Goal: Information Seeking & Learning: Compare options

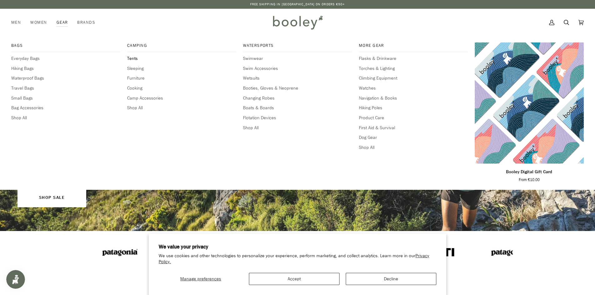
click at [129, 58] on span "Tents" at bounding box center [181, 58] width 109 height 7
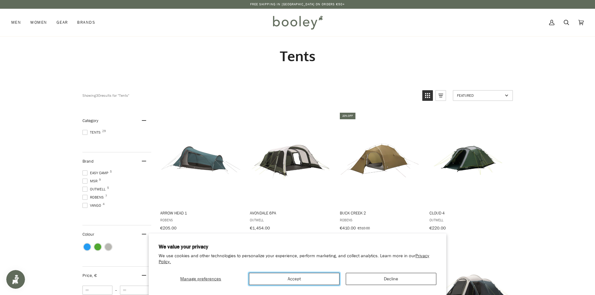
click at [309, 279] on button "Accept" at bounding box center [294, 279] width 91 height 12
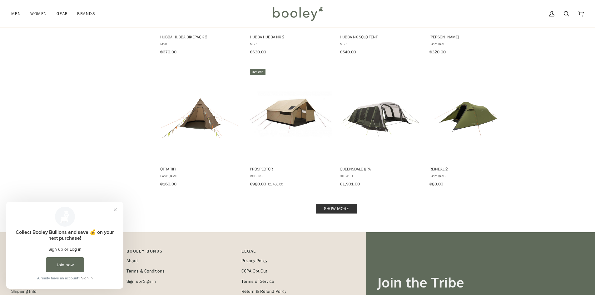
scroll to position [625, 0]
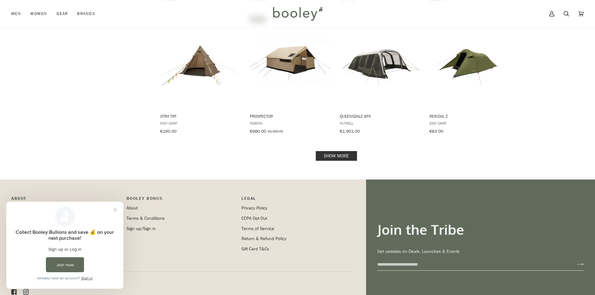
click at [344, 153] on link "Show more" at bounding box center [336, 156] width 41 height 10
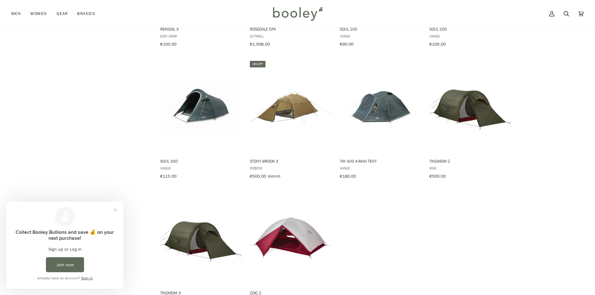
scroll to position [843, 0]
click at [384, 102] on img "Tay 400 4-man Tent" at bounding box center [380, 107] width 83 height 55
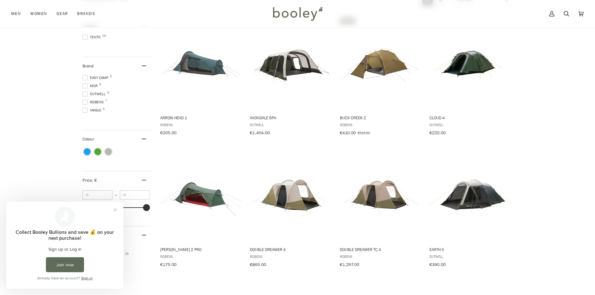
scroll to position [94, 0]
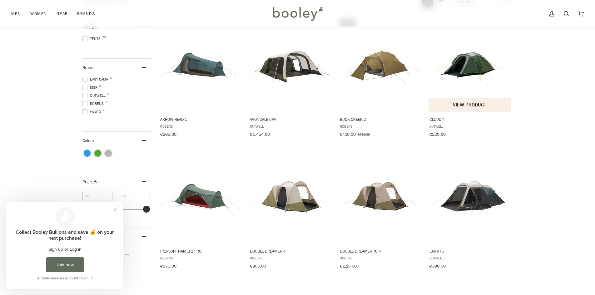
click at [472, 66] on img "Cloud 4" at bounding box center [469, 64] width 83 height 83
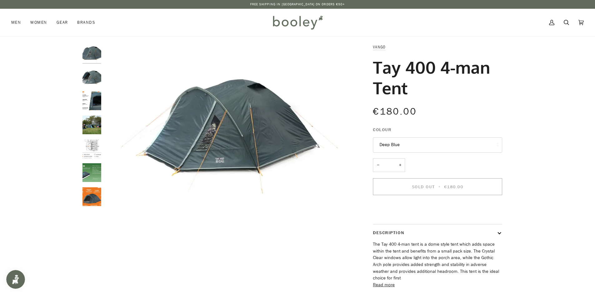
click at [90, 80] on img "Tay 400 4-man Tent" at bounding box center [91, 77] width 19 height 19
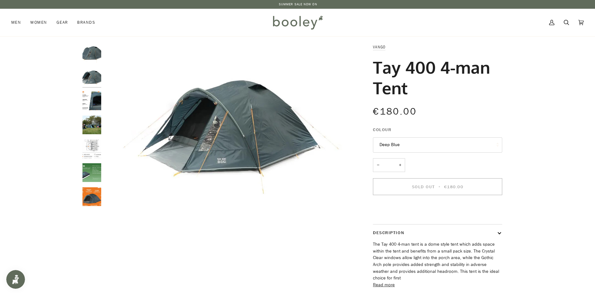
click at [87, 96] on img "Tay 400 4-man Tent" at bounding box center [91, 100] width 19 height 19
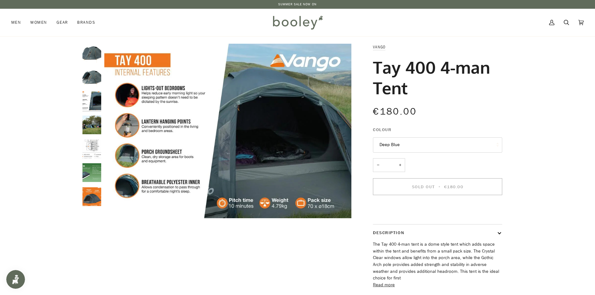
click at [93, 121] on img "Tay 400 4-man Tent" at bounding box center [91, 125] width 19 height 19
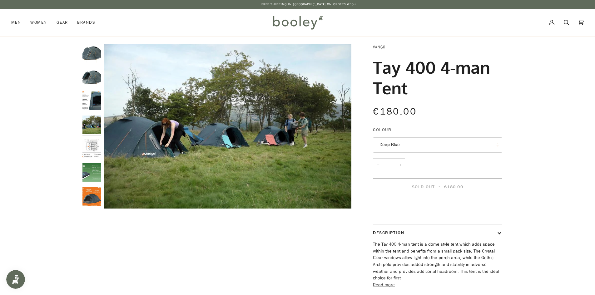
click at [93, 143] on img "Tay 400 4-man Tent" at bounding box center [91, 149] width 19 height 19
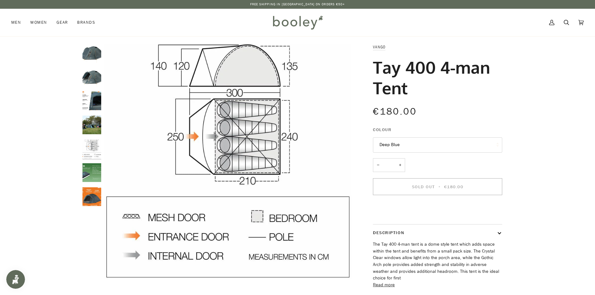
click at [90, 149] on img "Tay 400 4-man Tent" at bounding box center [91, 149] width 19 height 19
click at [93, 166] on img "Tay 400 4-man Tent" at bounding box center [91, 172] width 19 height 19
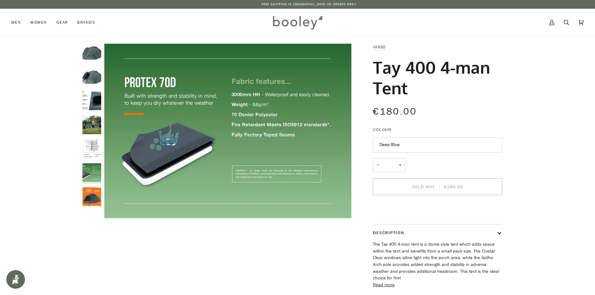
click at [91, 194] on img "Tay 400 4-man Tent" at bounding box center [91, 196] width 19 height 19
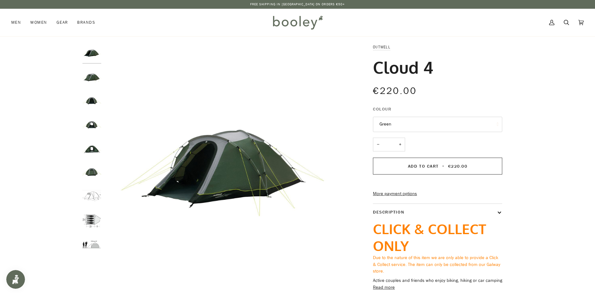
click at [91, 77] on img "Outwell Cloud 4 - Green Booley Galway" at bounding box center [91, 77] width 19 height 19
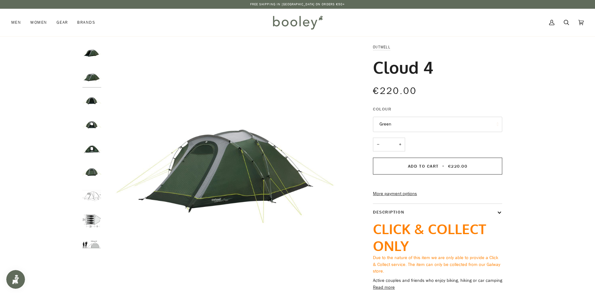
click at [94, 101] on img "Outwell Cloud 4 - Green Booley Galway" at bounding box center [91, 100] width 19 height 19
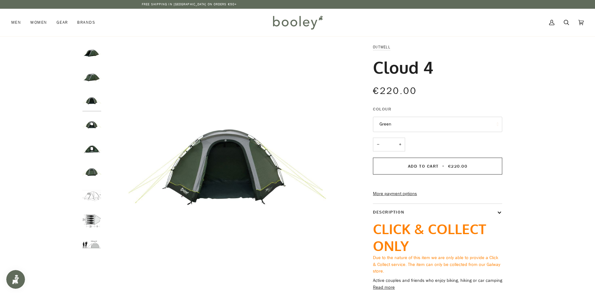
click at [92, 123] on img "Outwell Cloud 4 - Green Booley Galway" at bounding box center [91, 125] width 19 height 19
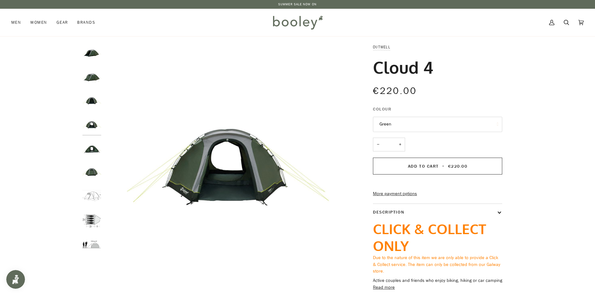
click at [94, 153] on img "Outwell Cloud 4 - Green Booley Galway" at bounding box center [91, 149] width 19 height 19
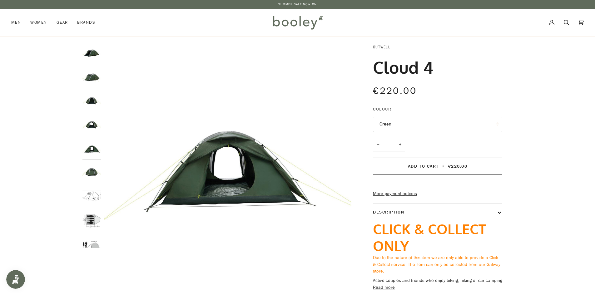
click at [90, 171] on img "Outwell Cloud 4 - Green Booley Galway" at bounding box center [91, 172] width 19 height 19
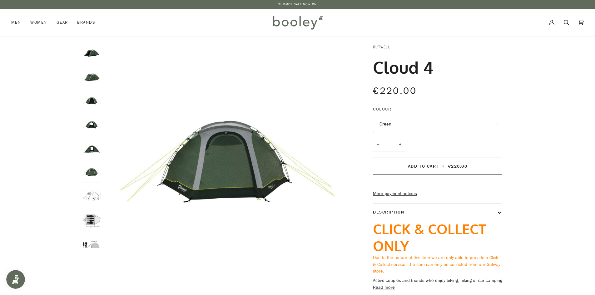
click at [96, 199] on img "Cloud 4" at bounding box center [91, 196] width 19 height 19
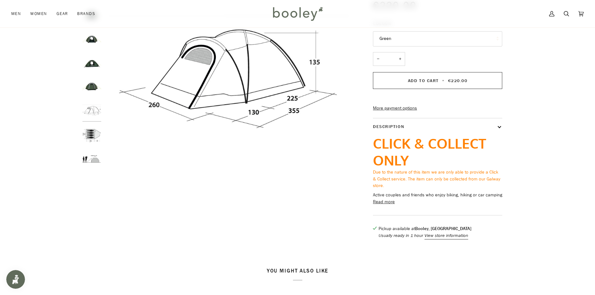
scroll to position [94, 0]
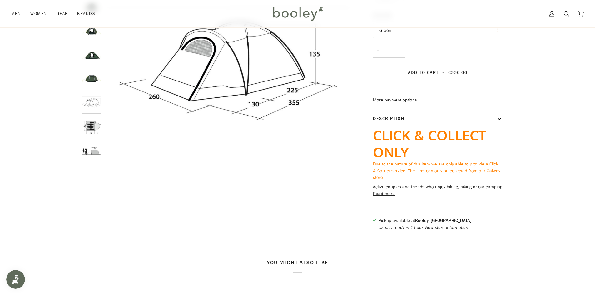
click at [93, 126] on img "Cloud 4" at bounding box center [91, 127] width 19 height 19
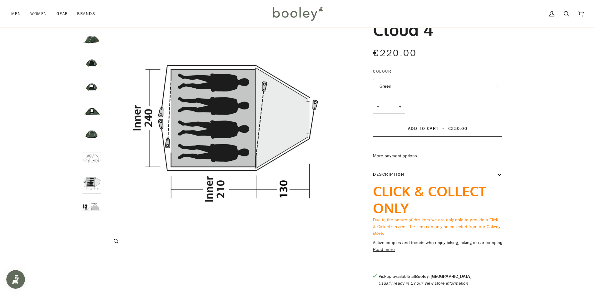
scroll to position [31, 0]
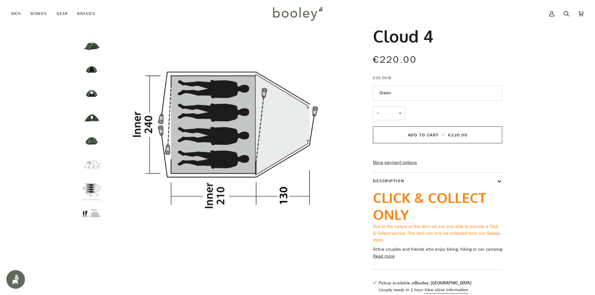
click at [95, 217] on img "Cloud 4" at bounding box center [91, 213] width 19 height 19
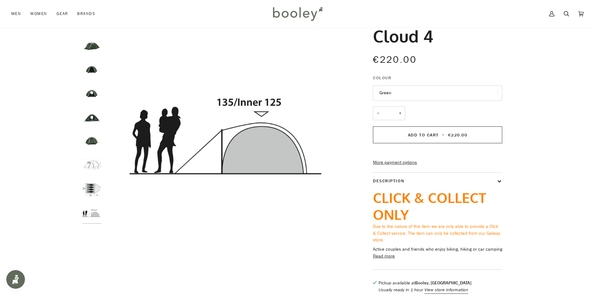
click at [92, 89] on img "Outwell Cloud 4 - Green Booley Galway" at bounding box center [91, 93] width 19 height 19
